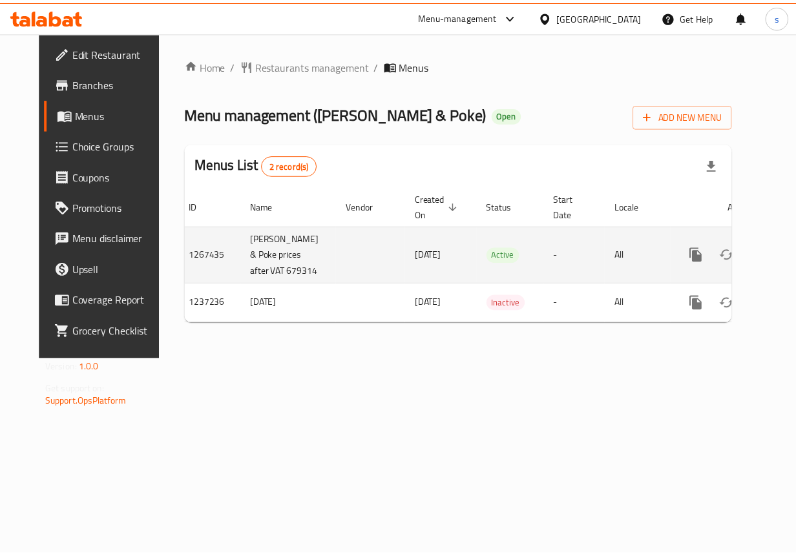
scroll to position [0, 23]
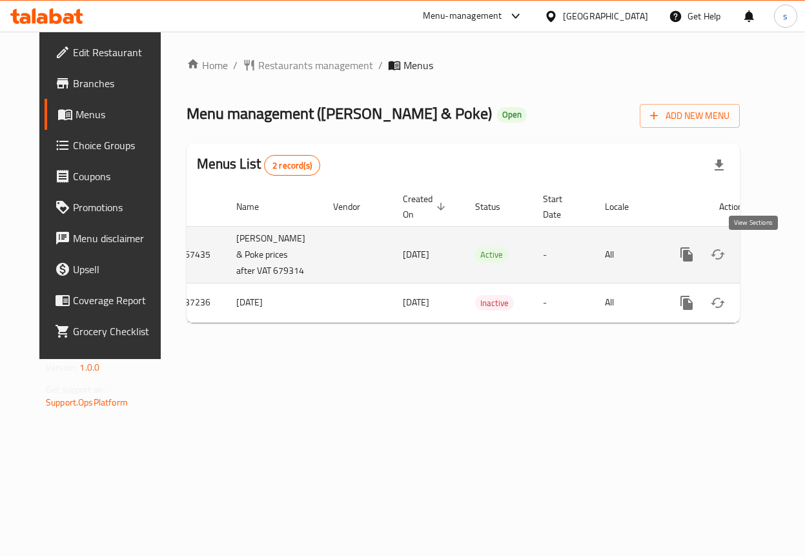
click at [765, 246] on link "enhanced table" at bounding box center [780, 254] width 31 height 31
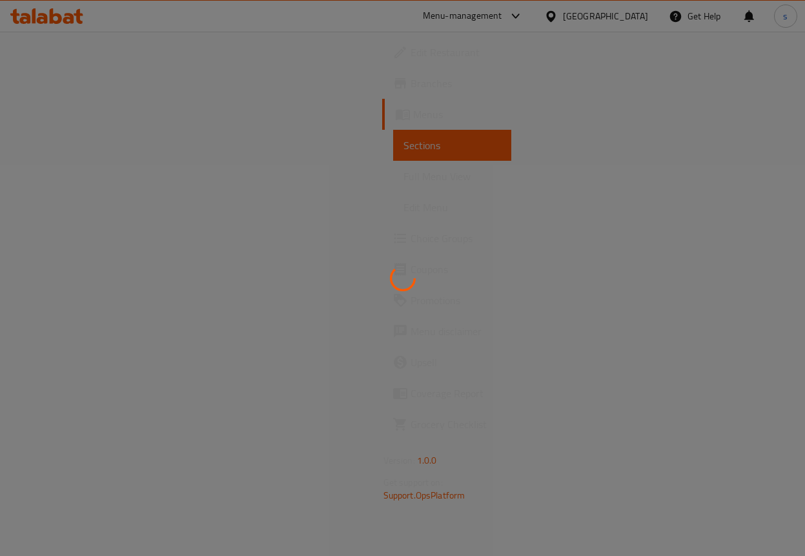
click at [404, 214] on span "Edit Menu" at bounding box center [453, 208] width 98 height 16
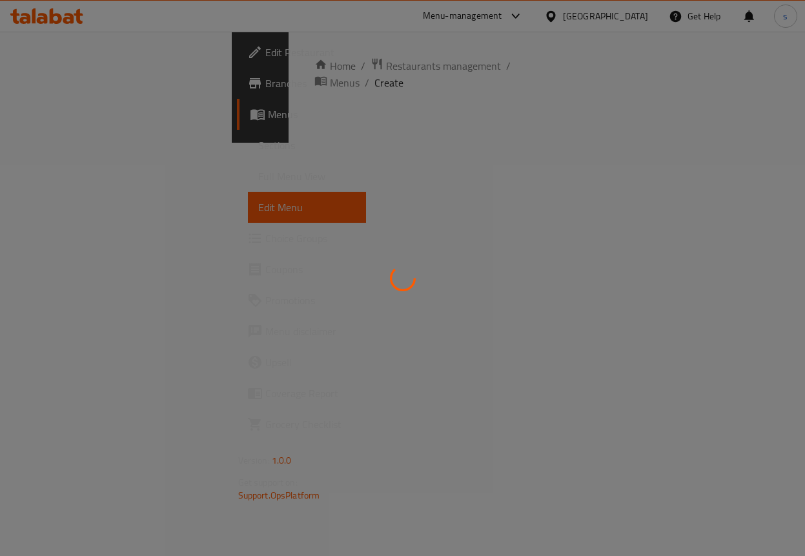
click at [44, 240] on div at bounding box center [402, 278] width 805 height 556
click at [265, 240] on span "Choice Groups" at bounding box center [310, 239] width 90 height 16
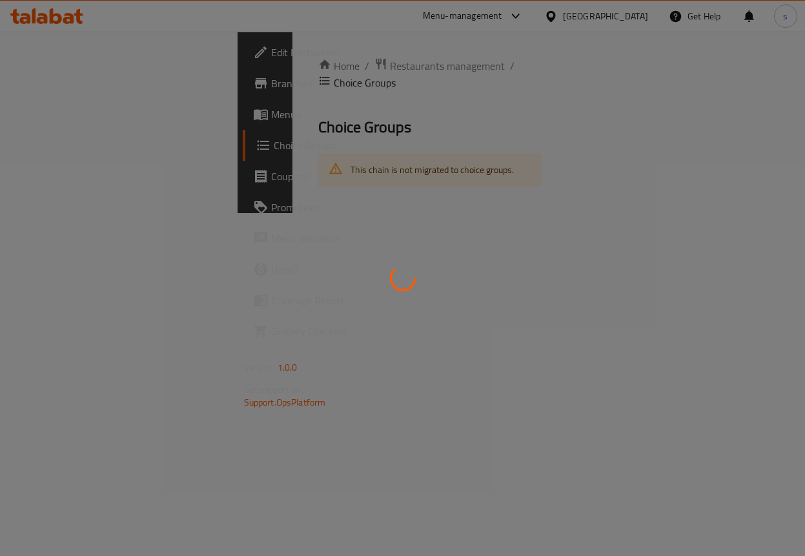
click at [44, 240] on div at bounding box center [402, 278] width 805 height 556
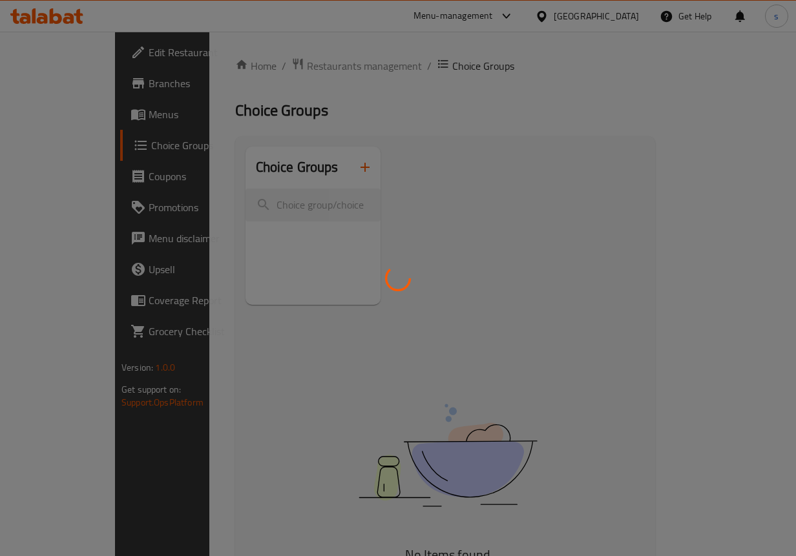
click at [44, 240] on div at bounding box center [398, 278] width 796 height 556
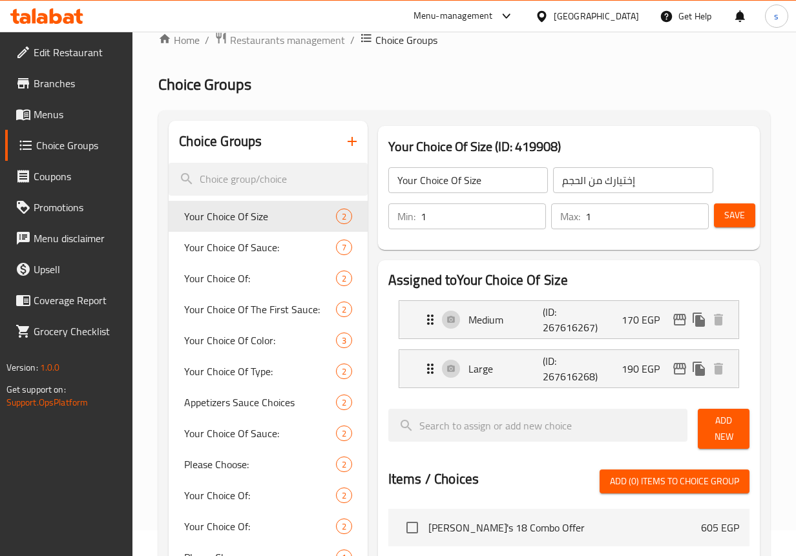
scroll to position [129, 0]
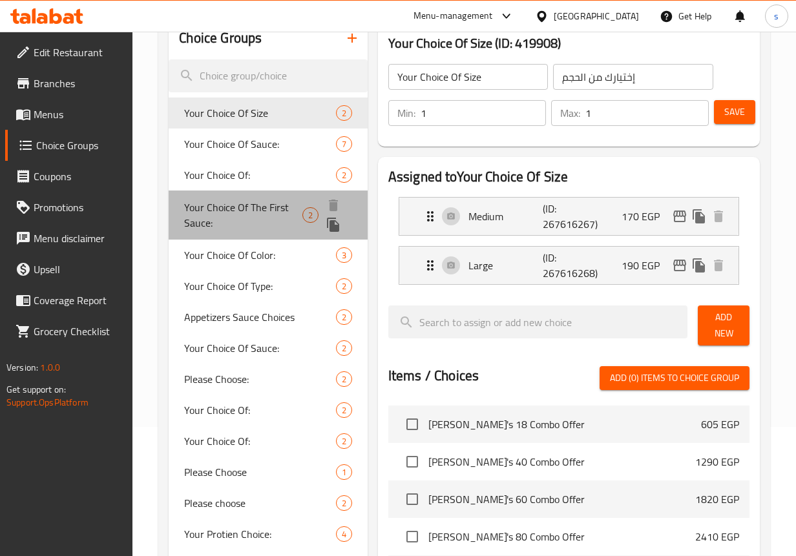
click at [249, 215] on span "Your Choice Of The First Sauce:" at bounding box center [243, 215] width 118 height 31
type input "Your Choice Of The First Sauce:"
type input "إختيارك من الصوص الأول:"
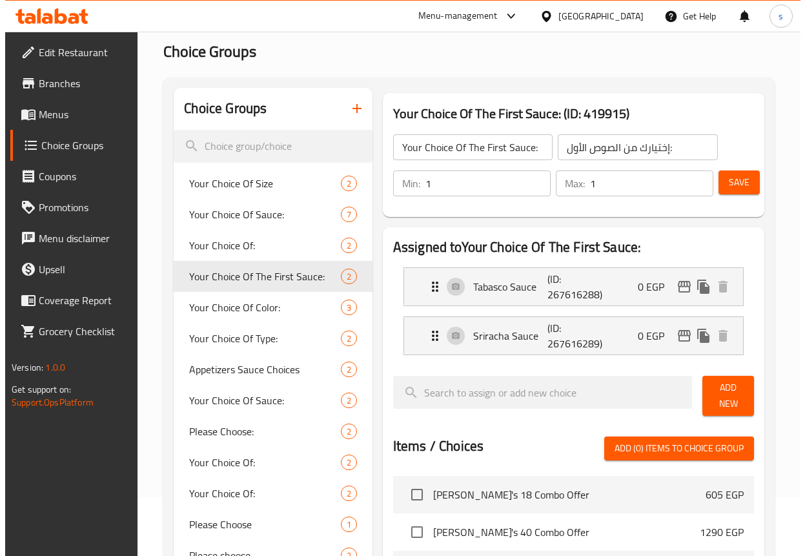
scroll to position [0, 0]
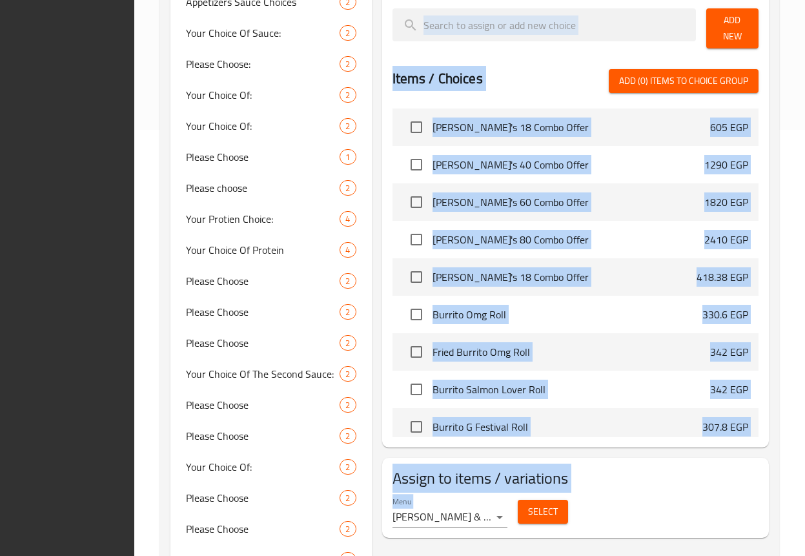
scroll to position [39, 0]
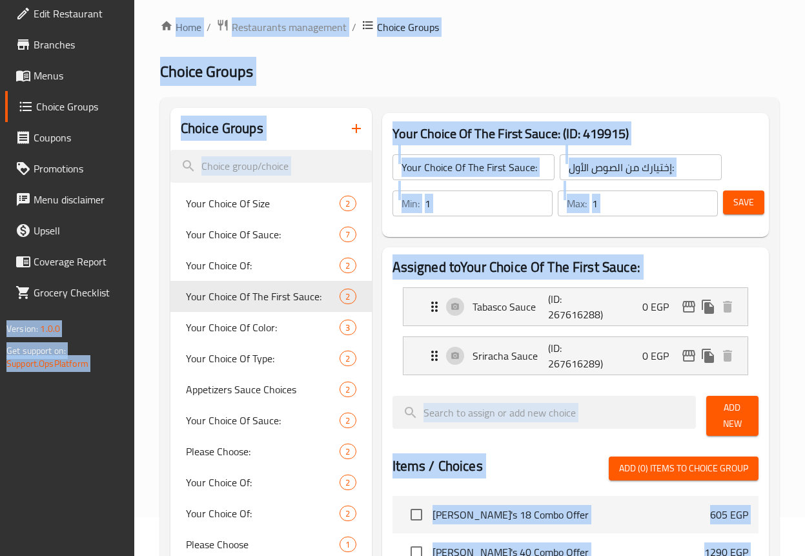
click at [570, 70] on h2 "Choice Groups" at bounding box center [469, 71] width 619 height 21
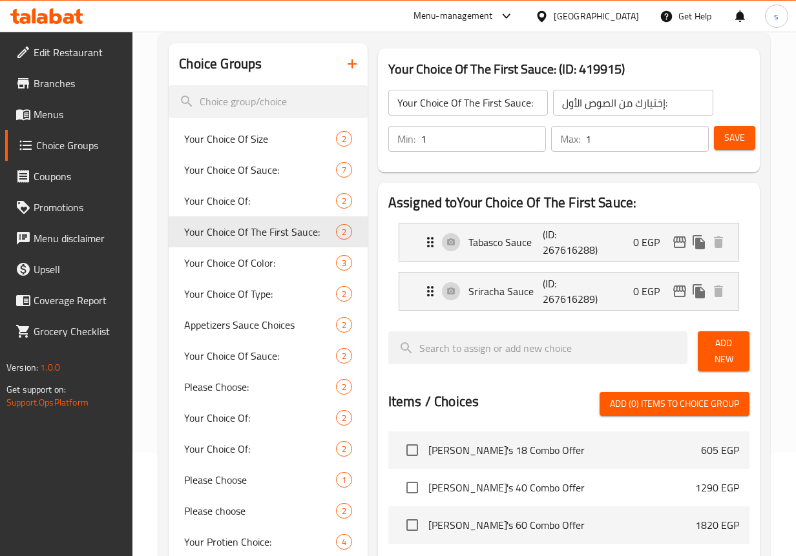
scroll to position [0, 0]
